Goal: Task Accomplishment & Management: Use online tool/utility

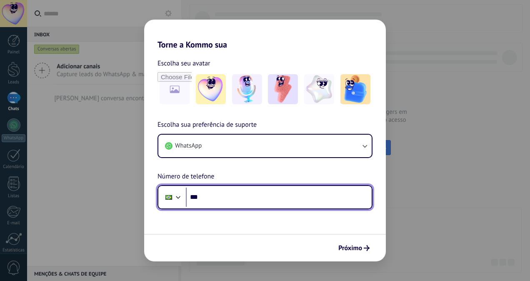
click at [292, 200] on input "***" at bounding box center [279, 196] width 186 height 19
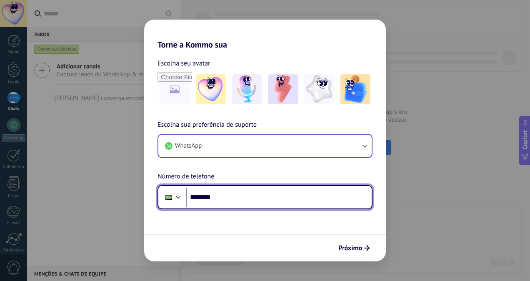
type input "********"
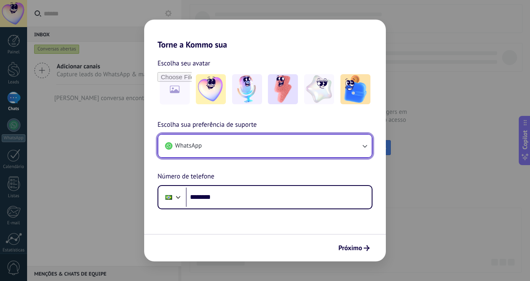
click at [334, 154] on button "WhatsApp" at bounding box center [264, 146] width 213 height 22
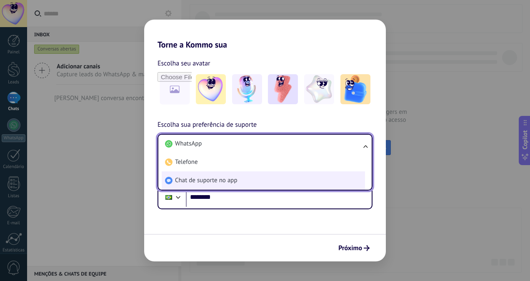
click at [248, 178] on li "Chat de suporte no app" at bounding box center [263, 180] width 203 height 18
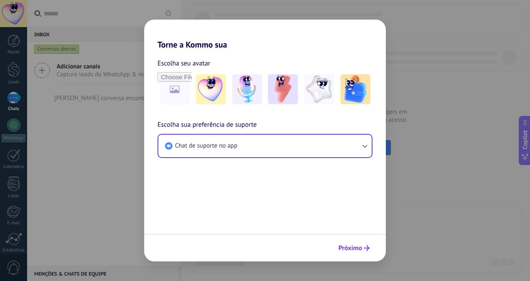
click at [358, 247] on span "Próximo" at bounding box center [350, 248] width 24 height 6
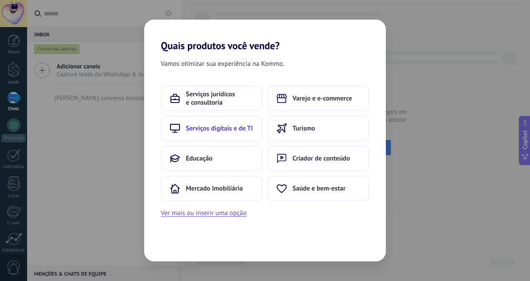
click at [237, 130] on span "Serviços digitais e de TI" at bounding box center [219, 128] width 67 height 8
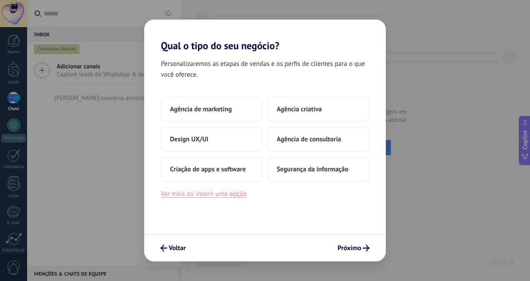
click at [240, 196] on button "Ver mais ou inserir uma opção" at bounding box center [204, 193] width 86 height 11
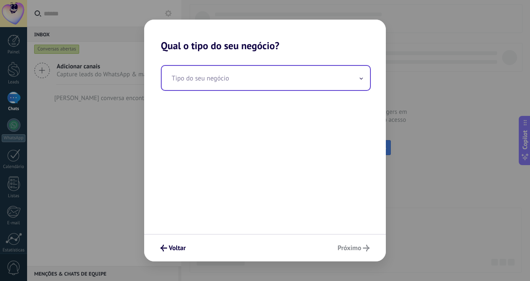
click at [256, 78] on input "text" at bounding box center [266, 78] width 208 height 24
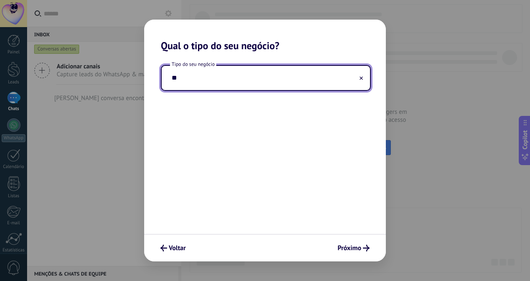
type input "*"
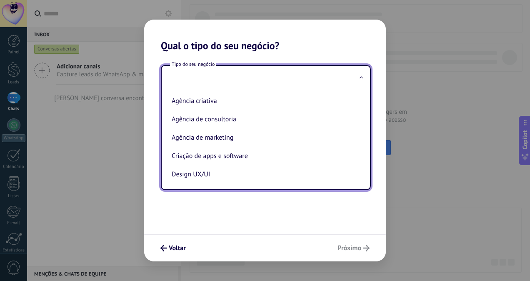
type input "*"
drag, startPoint x: 365, startPoint y: 138, endPoint x: 362, endPoint y: 169, distance: 31.0
click at [362, 169] on div "Agência criativa Agência de consultoria Agência de marketing Criação de apps e …" at bounding box center [266, 139] width 208 height 99
click at [249, 217] on div "Tipo do seu negócio Agência criativa Agência de consultoria Agência de marketin…" at bounding box center [265, 143] width 242 height 182
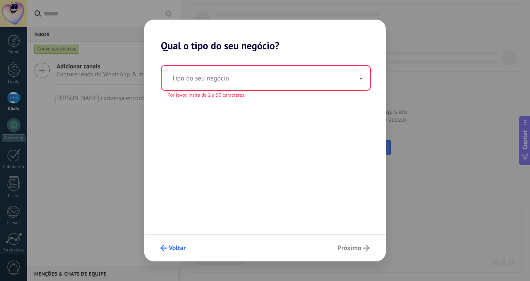
click at [180, 247] on span "Voltar" at bounding box center [177, 248] width 17 height 6
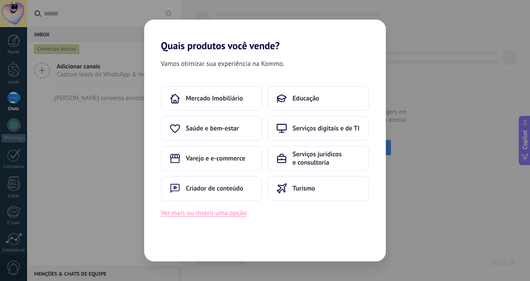
click at [223, 210] on button "Ver mais ou inserir uma opção" at bounding box center [204, 212] width 86 height 11
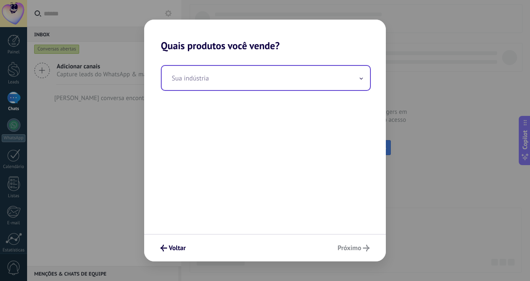
click at [257, 65] on div "Sua indústria" at bounding box center [266, 78] width 210 height 26
click at [254, 76] on input "text" at bounding box center [266, 78] width 208 height 24
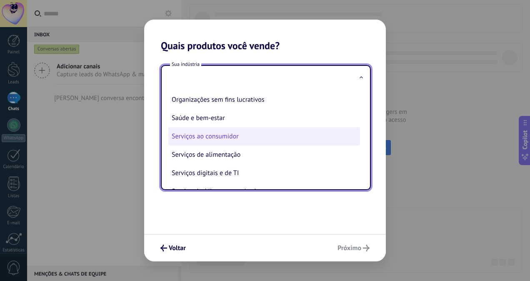
scroll to position [135, 0]
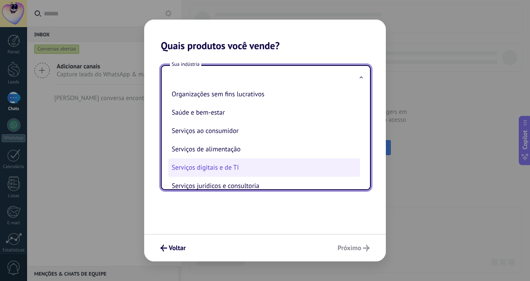
click at [265, 170] on li "Serviços digitais e de TI" at bounding box center [264, 167] width 192 height 18
type input "**********"
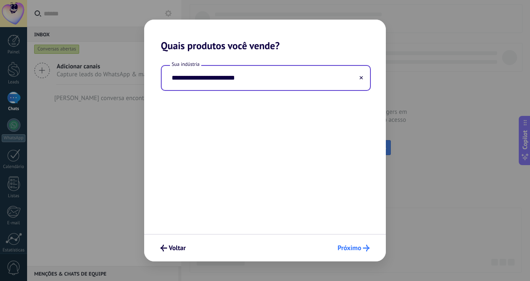
click at [344, 247] on span "Próximo" at bounding box center [349, 248] width 24 height 6
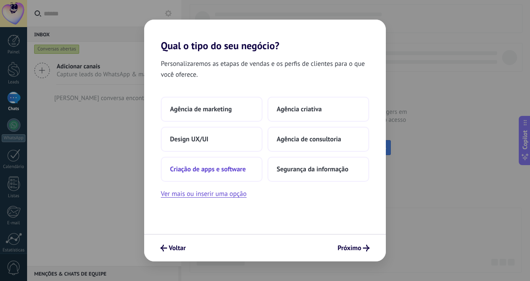
click at [223, 173] on span "Criação de apps e software" at bounding box center [208, 169] width 76 height 8
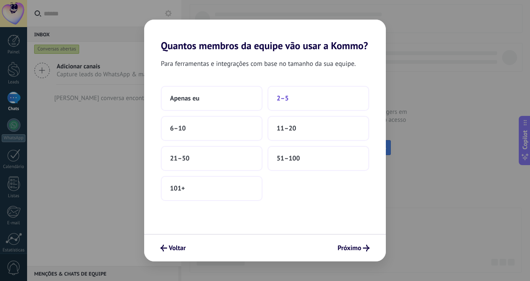
click at [282, 102] on button "2–5" at bounding box center [318, 98] width 102 height 25
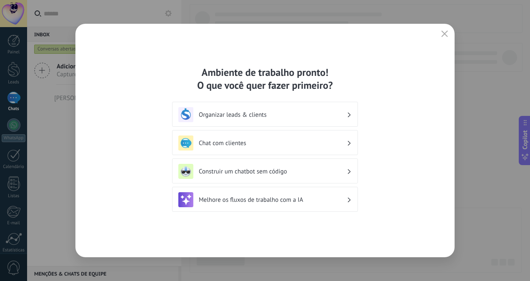
click at [373, 78] on div "Ambiente de trabalho pronto! O que você quer fazer primeiro? Organizar leads & …" at bounding box center [264, 140] width 379 height 233
click at [345, 116] on h3 "Organizar leads & clients" at bounding box center [273, 115] width 148 height 8
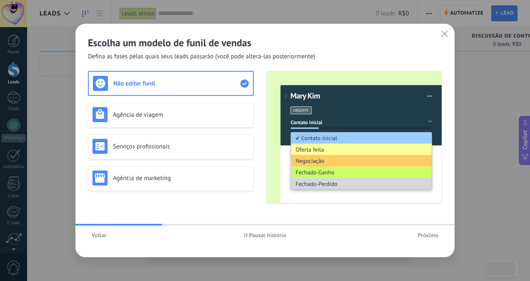
click at [100, 235] on span "Voltar" at bounding box center [99, 235] width 15 height 6
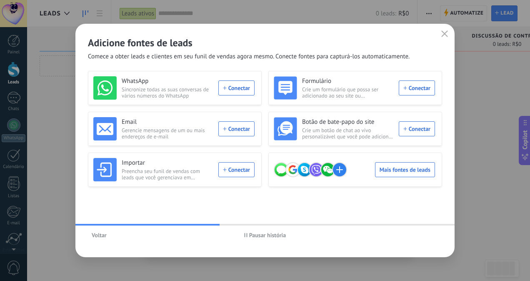
click at [440, 43] on h2 "Adicione fontes de leads" at bounding box center [265, 42] width 354 height 13
click at [443, 38] on button "button" at bounding box center [444, 34] width 11 height 12
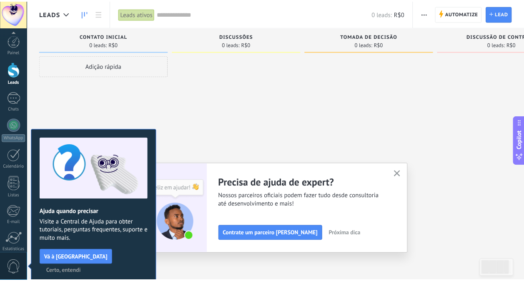
scroll to position [66, 0]
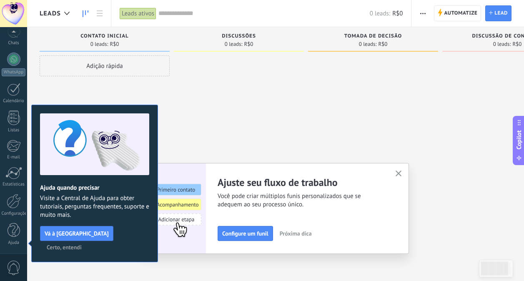
click at [397, 172] on button "button" at bounding box center [398, 173] width 10 height 11
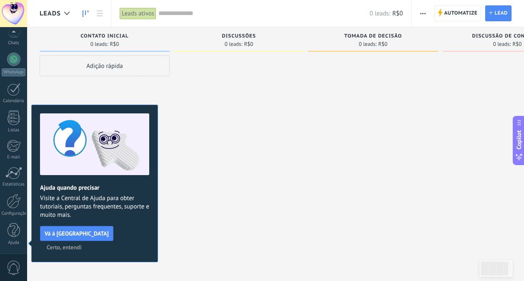
click at [82, 244] on span "Certo, entendi" at bounding box center [64, 247] width 35 height 6
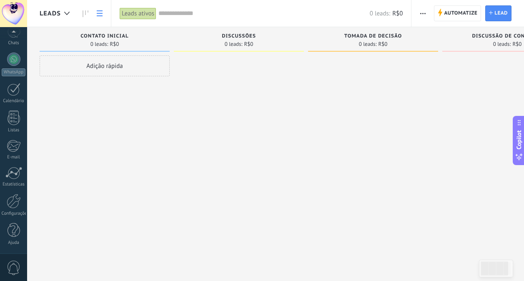
click at [97, 11] on use at bounding box center [100, 13] width 6 height 6
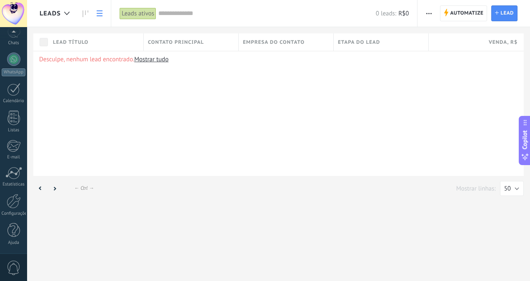
click at [101, 17] on link at bounding box center [99, 13] width 14 height 16
click at [85, 18] on link at bounding box center [85, 13] width 14 height 16
